Goal: Task Accomplishment & Management: Manage account settings

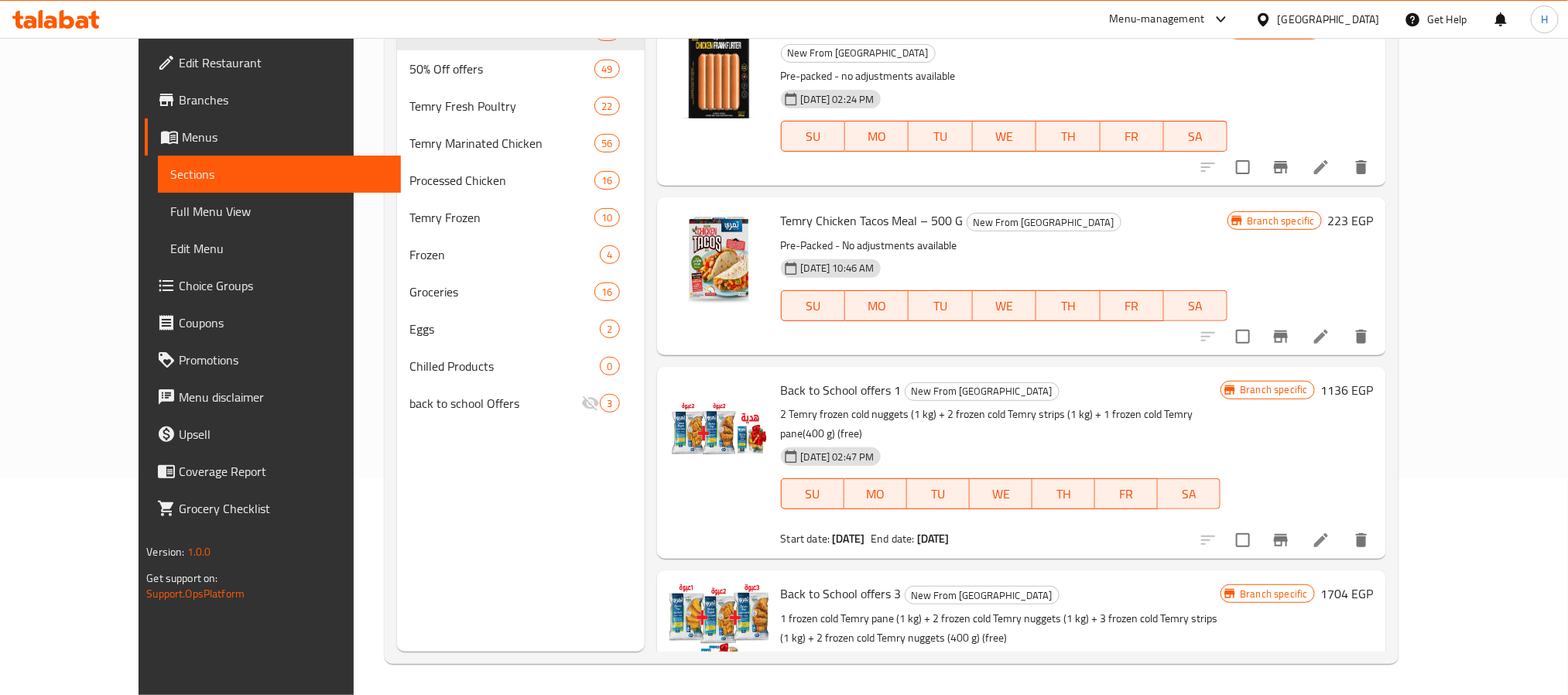
scroll to position [1404, 0]
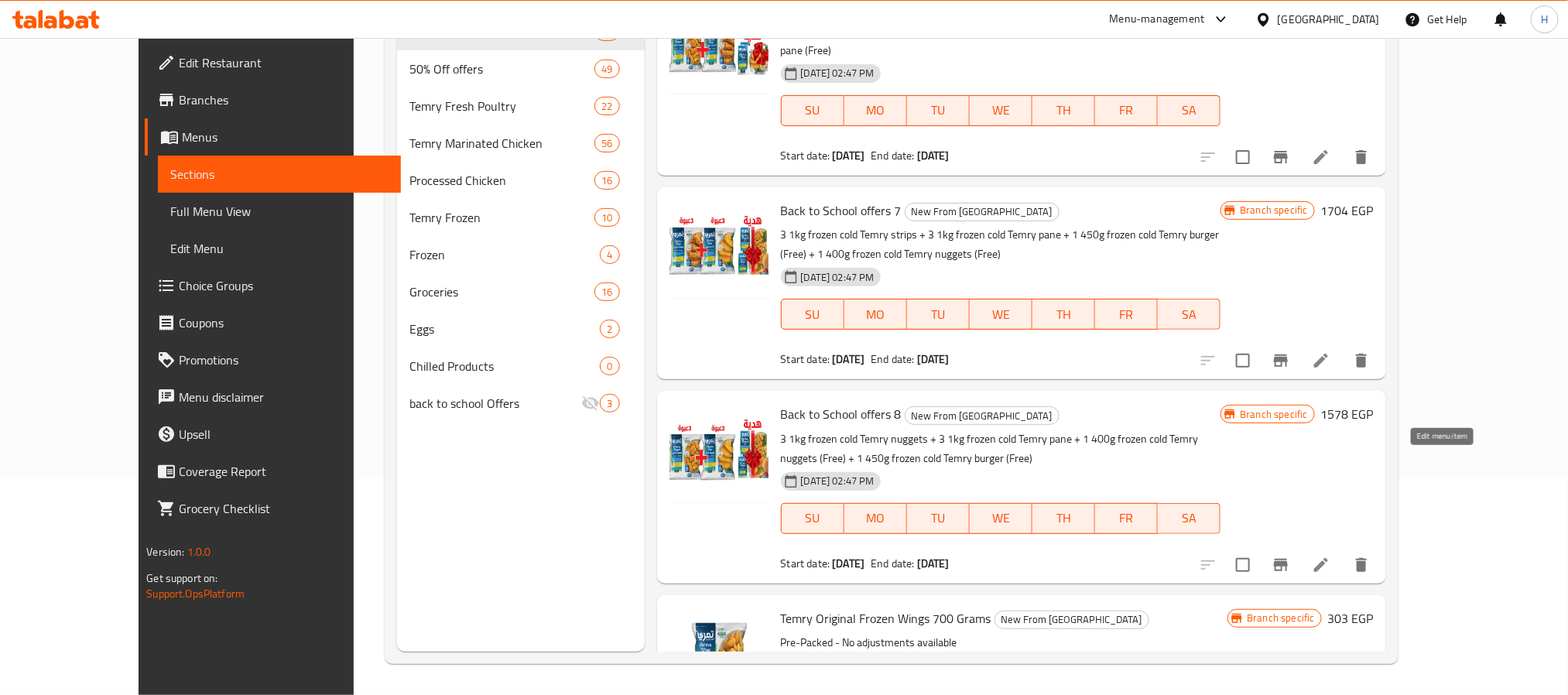
click at [1330, 556] on icon at bounding box center [1321, 565] width 19 height 19
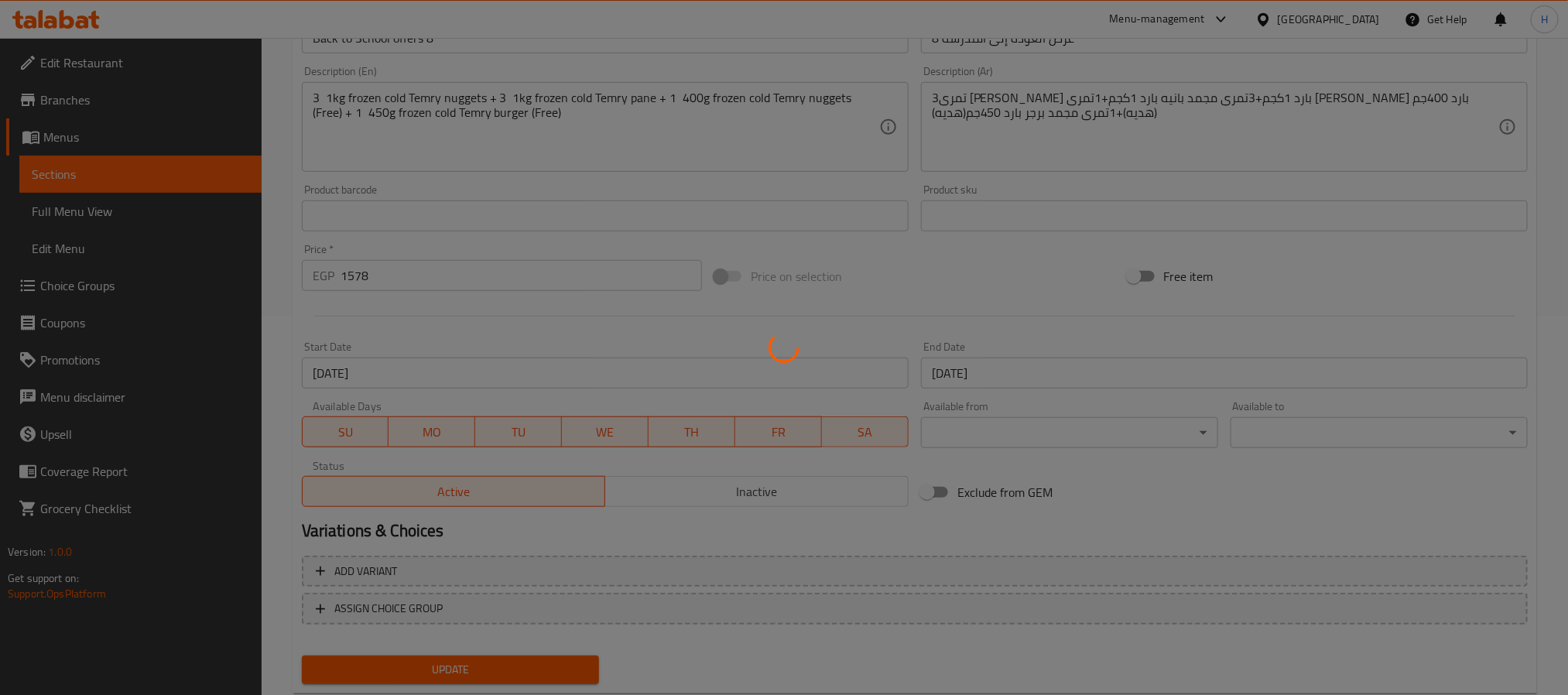
scroll to position [419, 0]
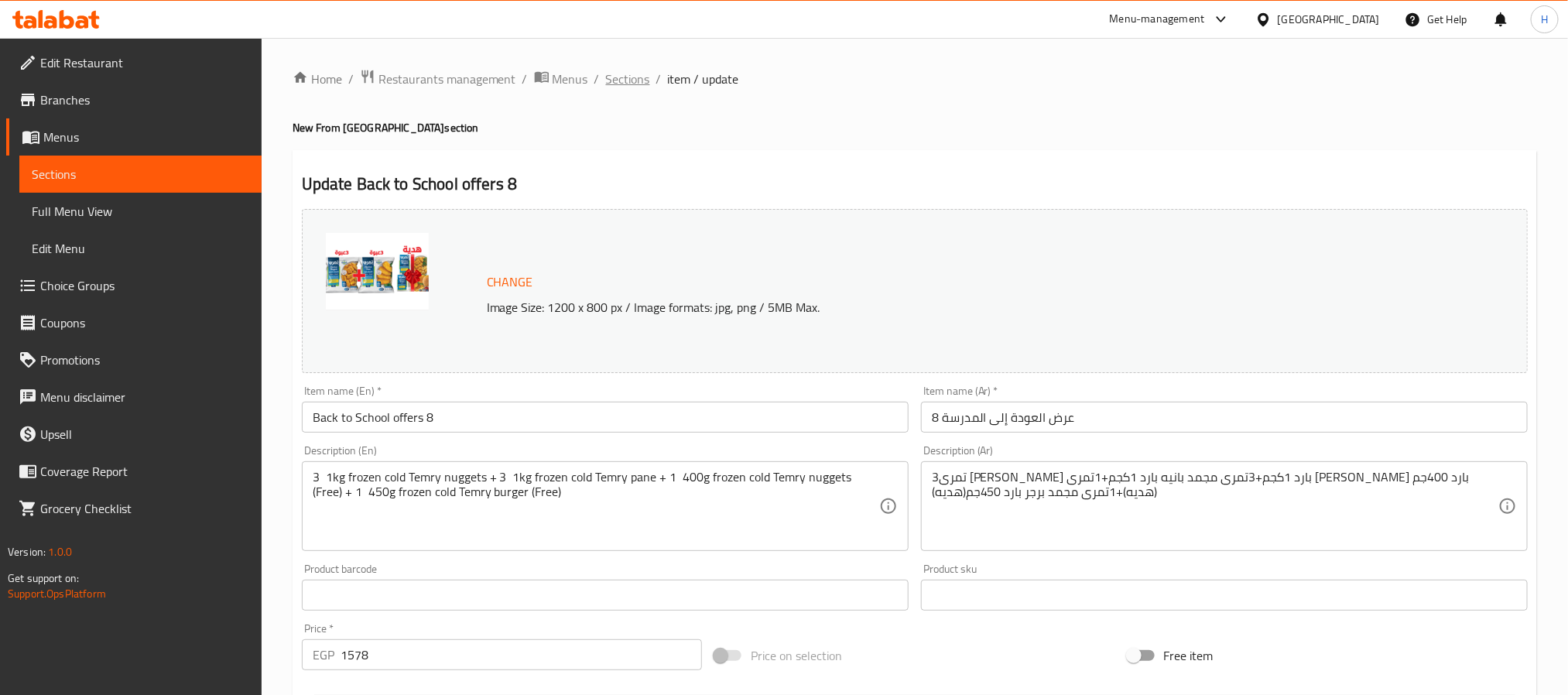
click at [632, 79] on span "Sections" at bounding box center [628, 79] width 44 height 19
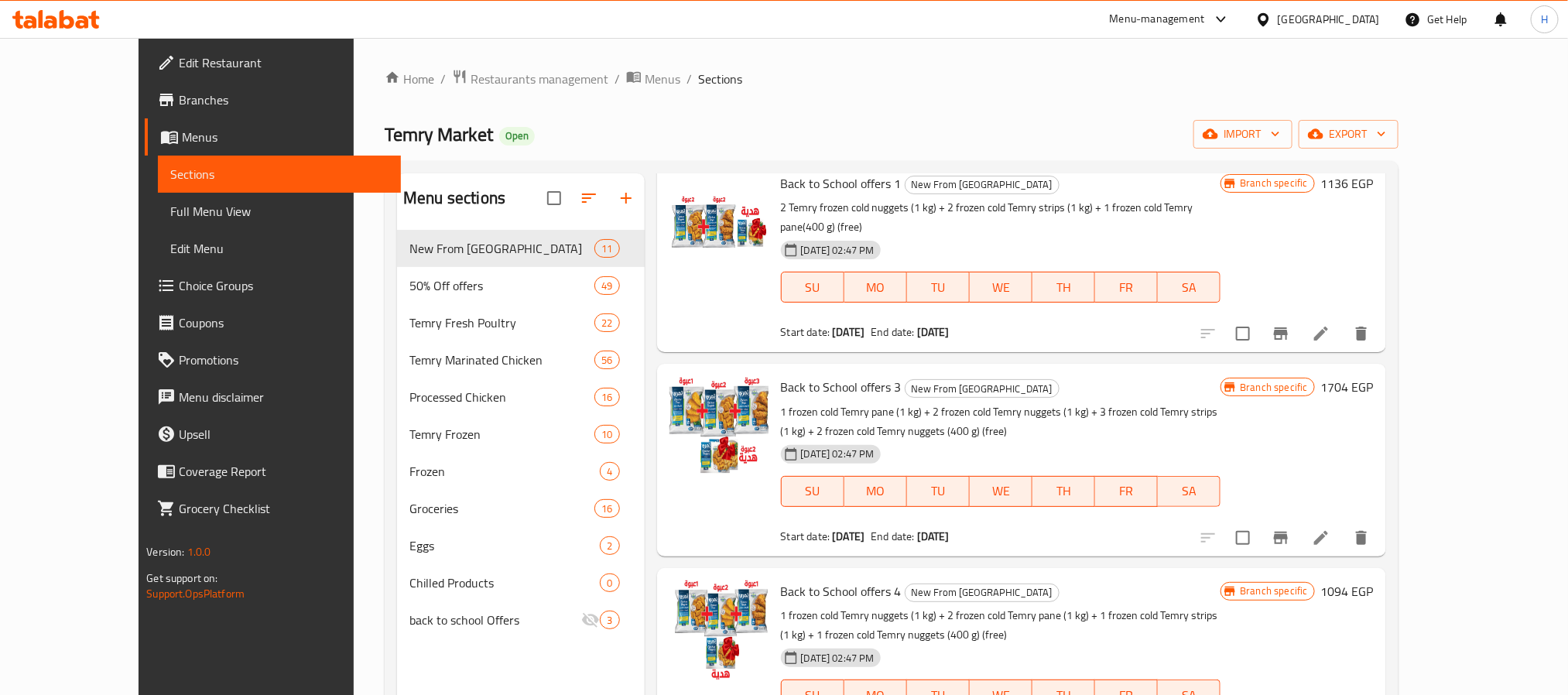
scroll to position [465, 0]
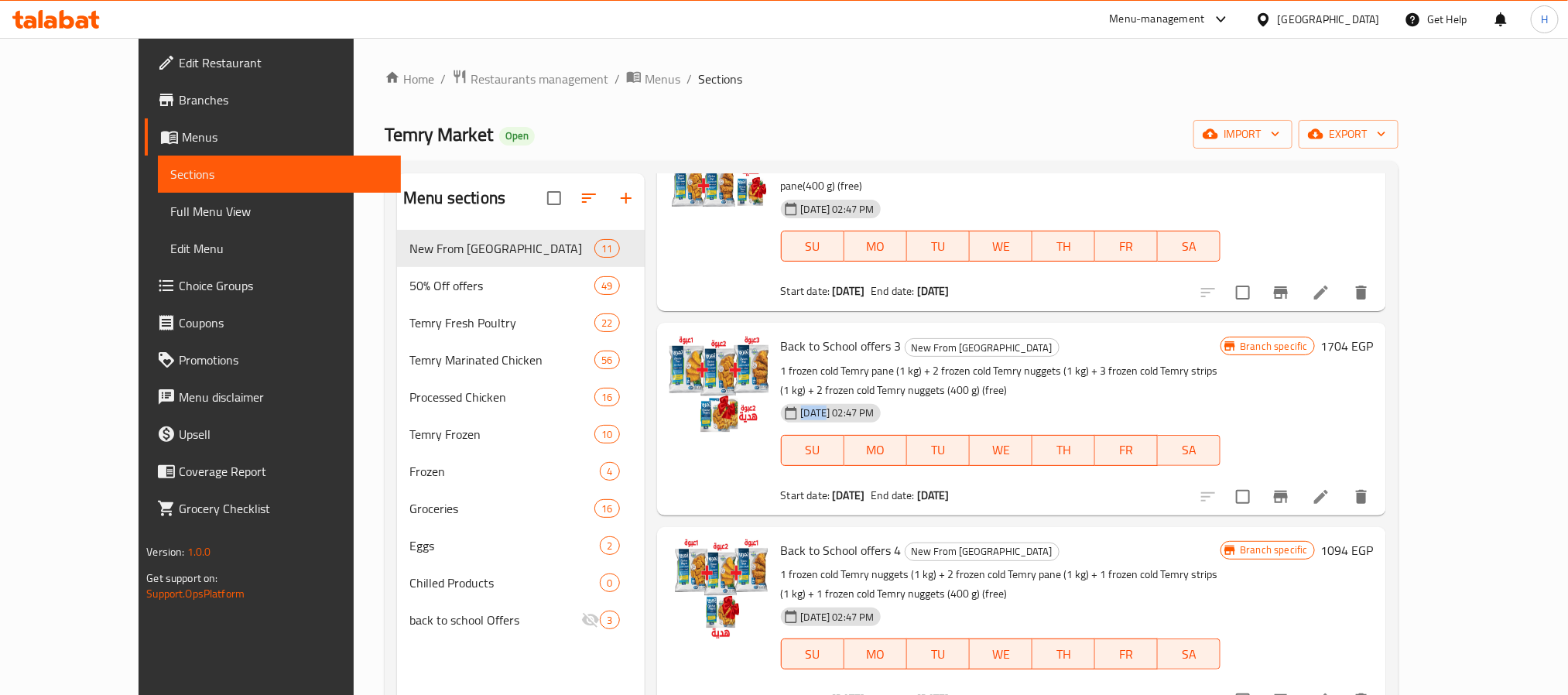
drag, startPoint x: 792, startPoint y: 370, endPoint x: 768, endPoint y: 372, distance: 24.1
click at [795, 406] on span "[DATE] 02:47 PM" at bounding box center [837, 413] width 86 height 15
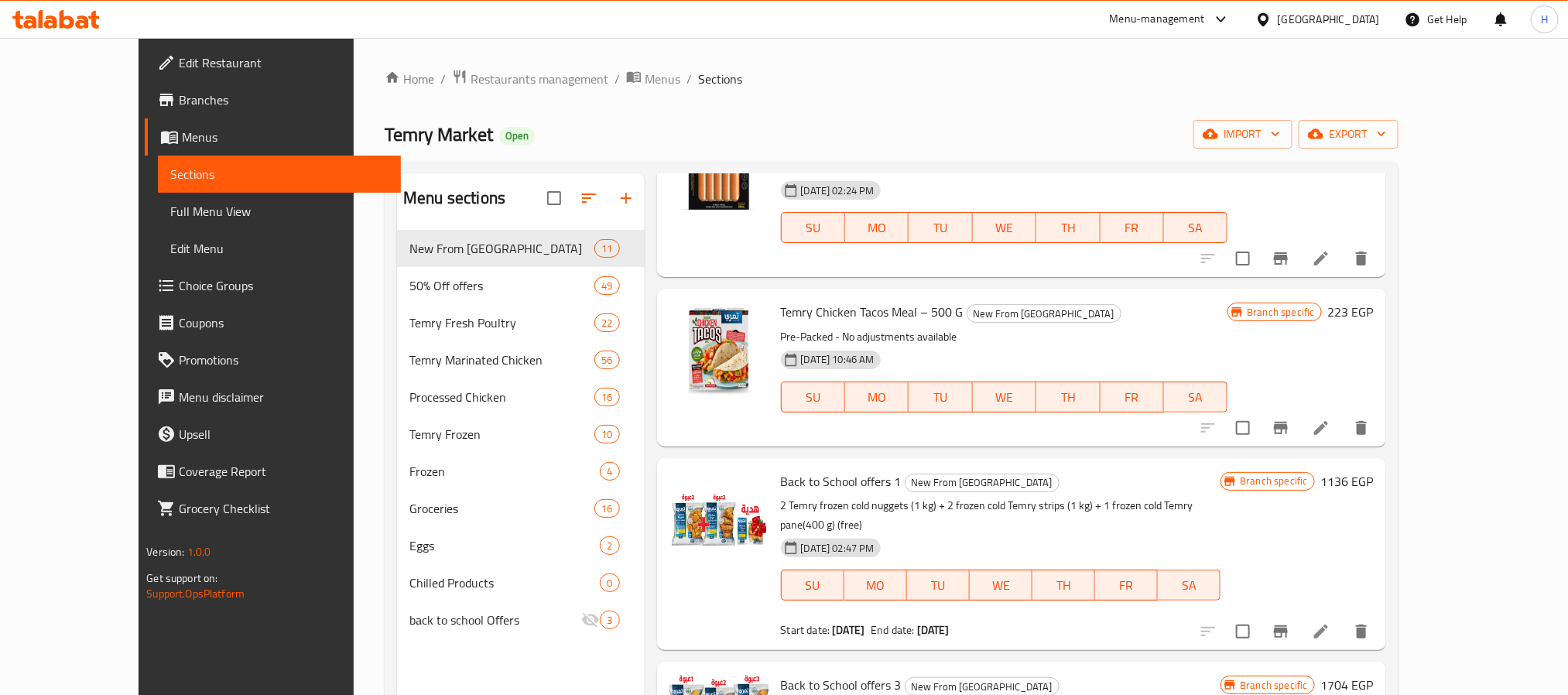
scroll to position [116, 0]
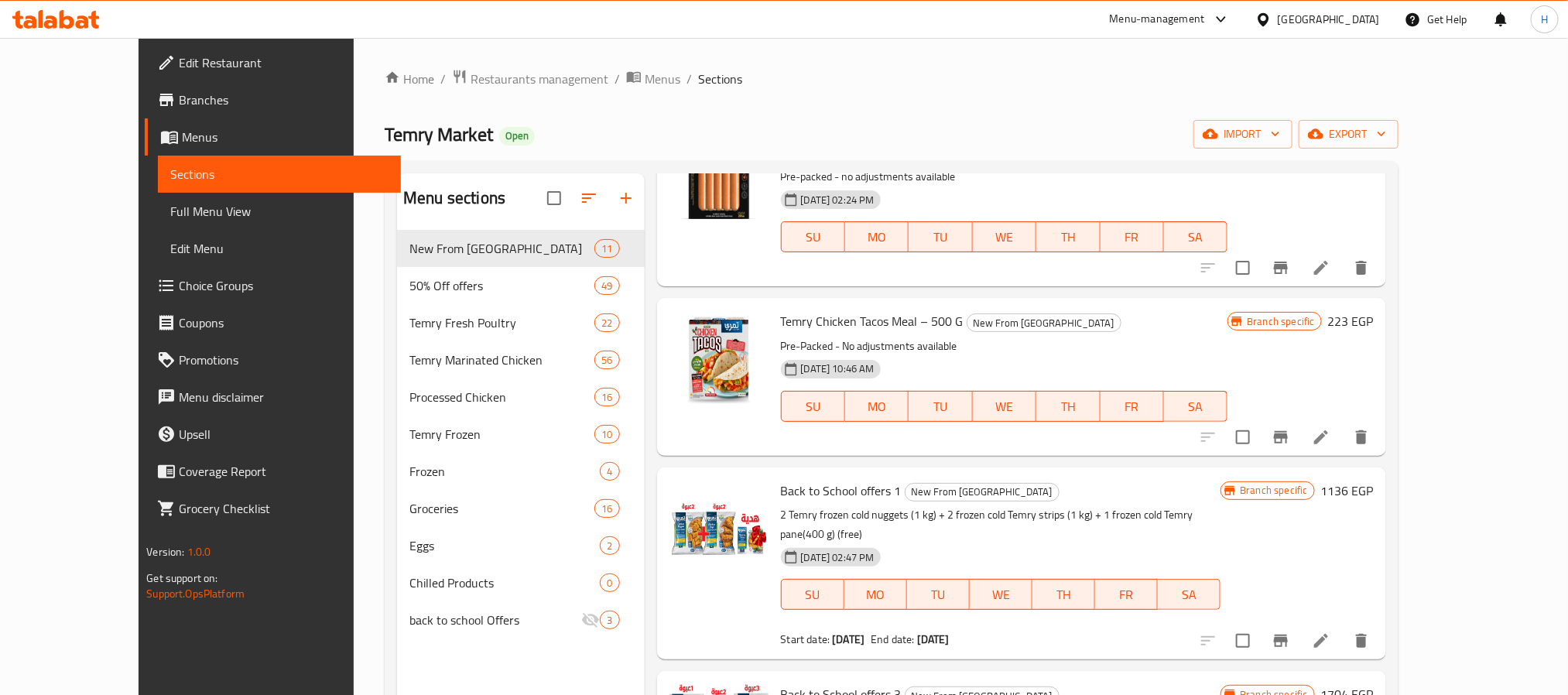
drag, startPoint x: 847, startPoint y: 597, endPoint x: 1000, endPoint y: 340, distance: 299.1
click at [792, 632] on div "Start date: [DATE]" at bounding box center [823, 639] width 84 height 16
click at [832, 629] on b "[DATE]" at bounding box center [848, 639] width 33 height 20
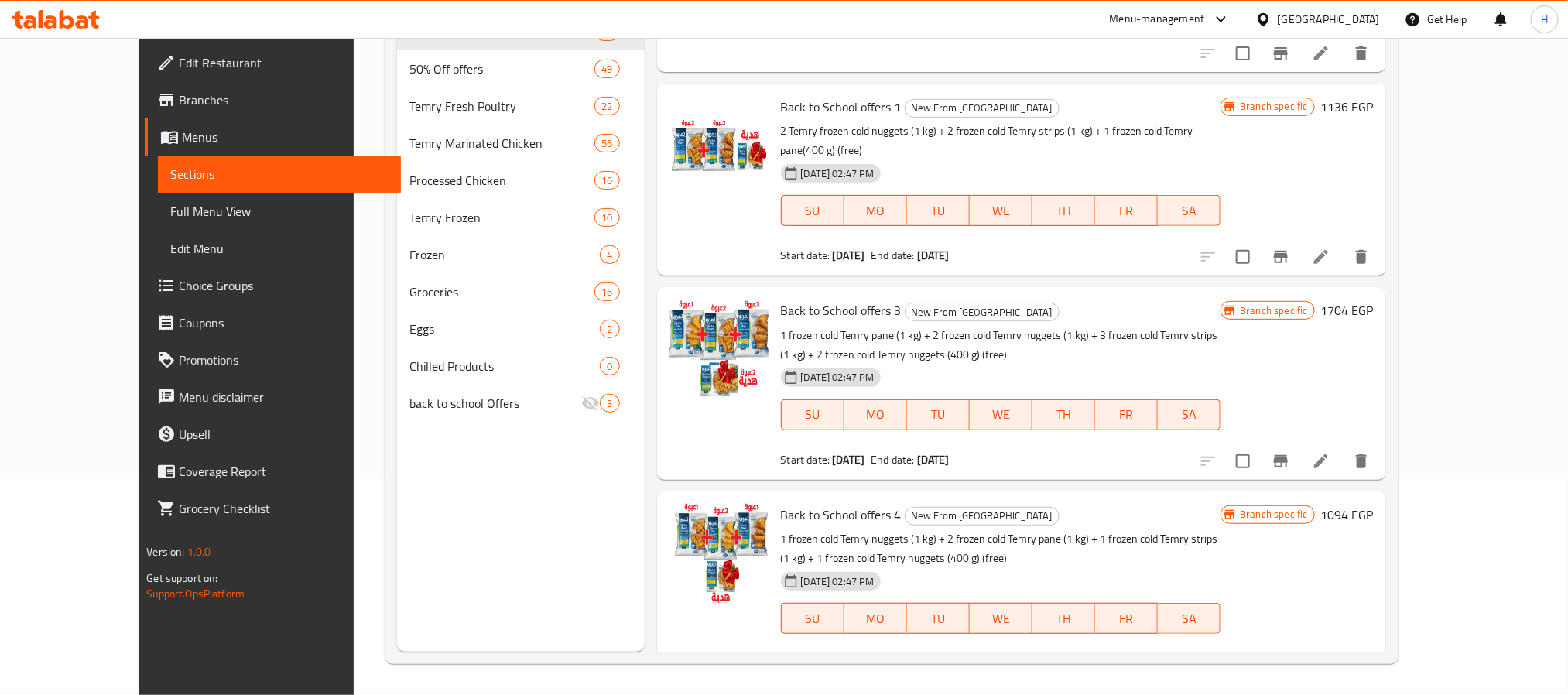
scroll to position [0, 0]
